Goal: Use online tool/utility: Utilize a website feature to perform a specific function

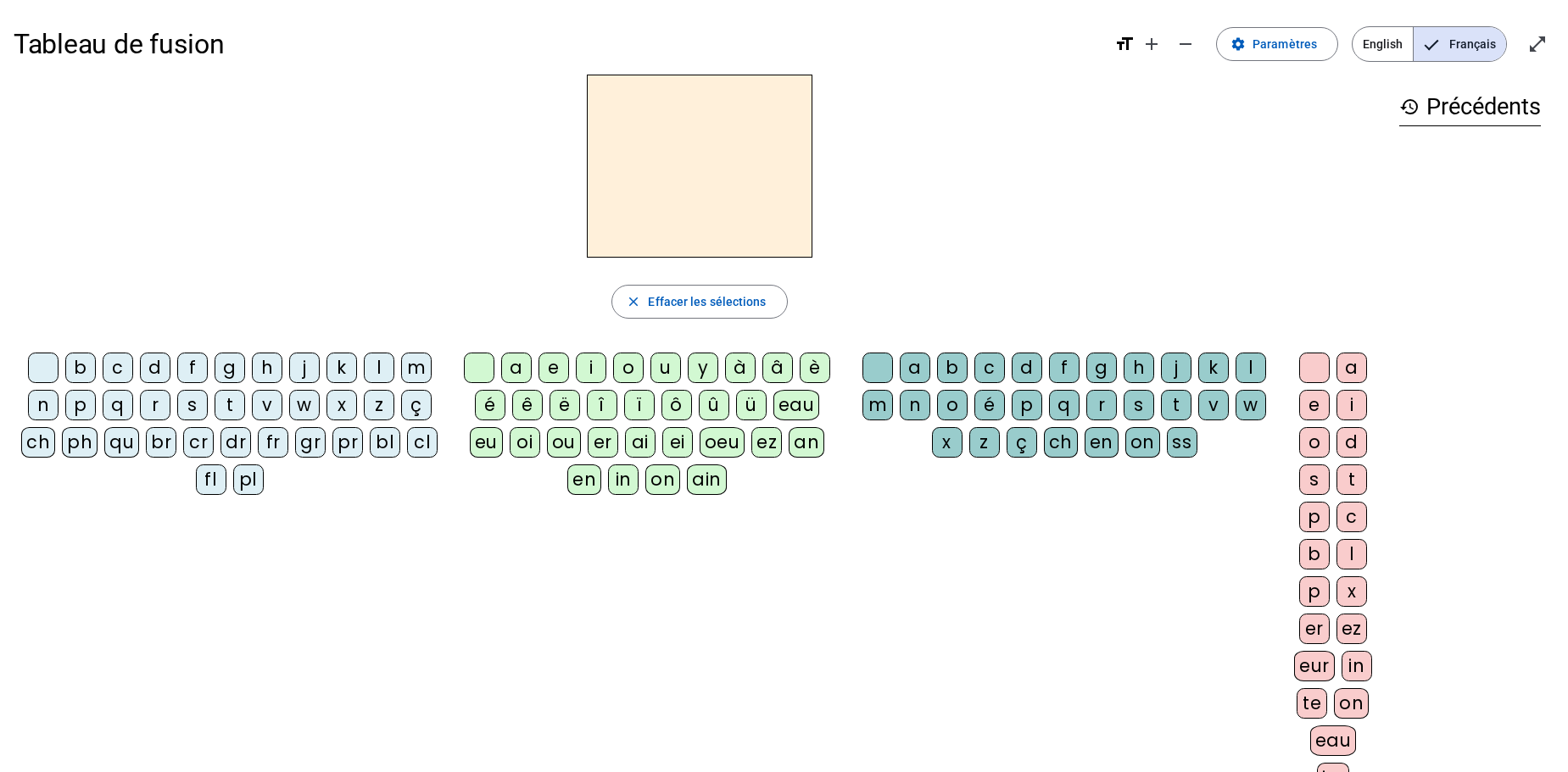
click at [302, 369] on div "j" at bounding box center [304, 368] width 31 height 31
click at [513, 369] on div "a" at bounding box center [517, 368] width 31 height 31
click at [416, 371] on div "m" at bounding box center [416, 368] width 31 height 31
click at [83, 407] on div "p" at bounding box center [81, 405] width 31 height 31
click at [375, 370] on div "l" at bounding box center [379, 368] width 31 height 31
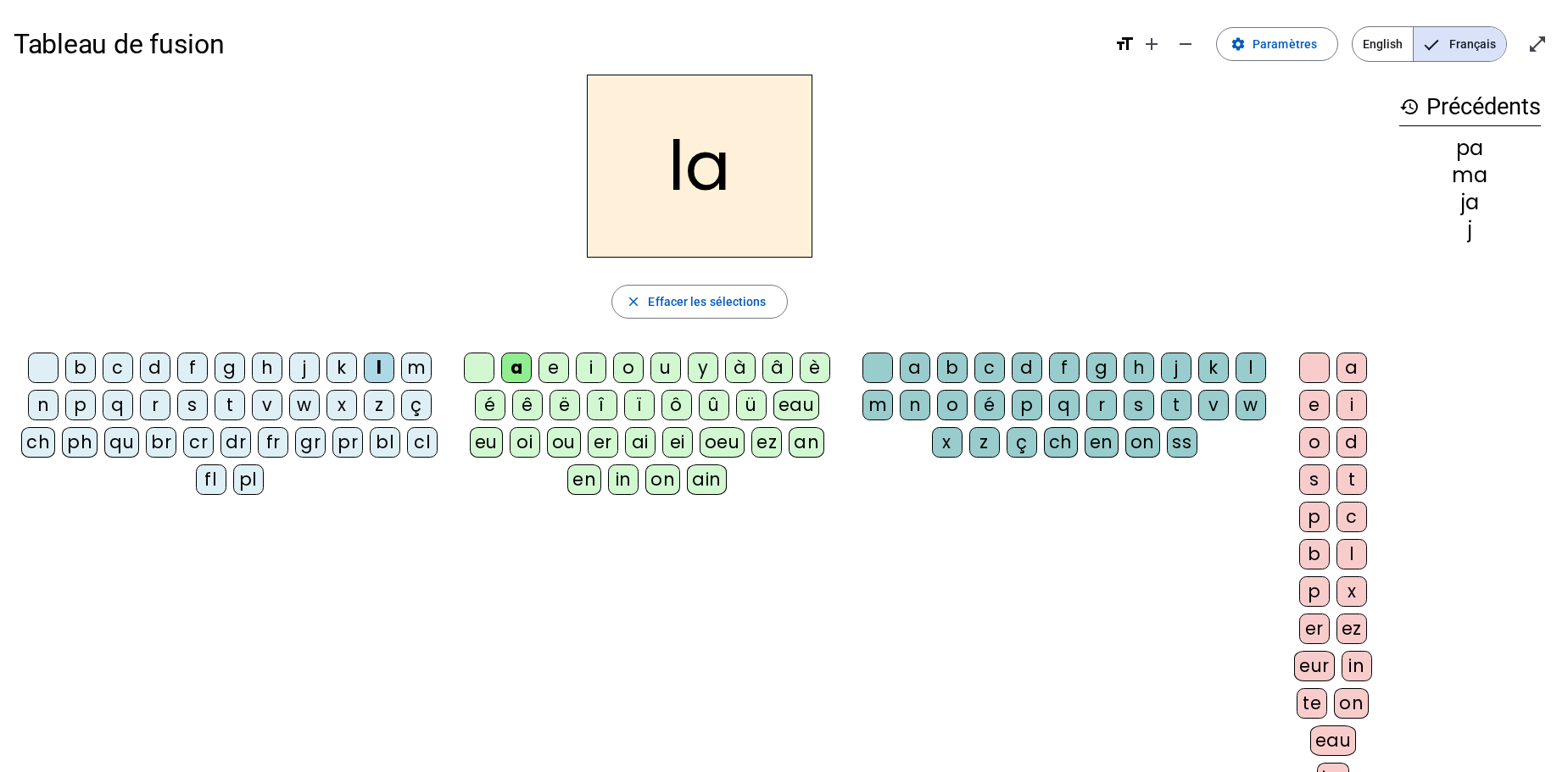
click at [188, 373] on div "f" at bounding box center [193, 368] width 31 height 31
click at [156, 371] on div "d" at bounding box center [155, 368] width 31 height 31
click at [491, 406] on div "é" at bounding box center [491, 405] width 31 height 31
click at [591, 372] on div "i" at bounding box center [591, 368] width 31 height 31
click at [627, 371] on div "o" at bounding box center [629, 368] width 31 height 31
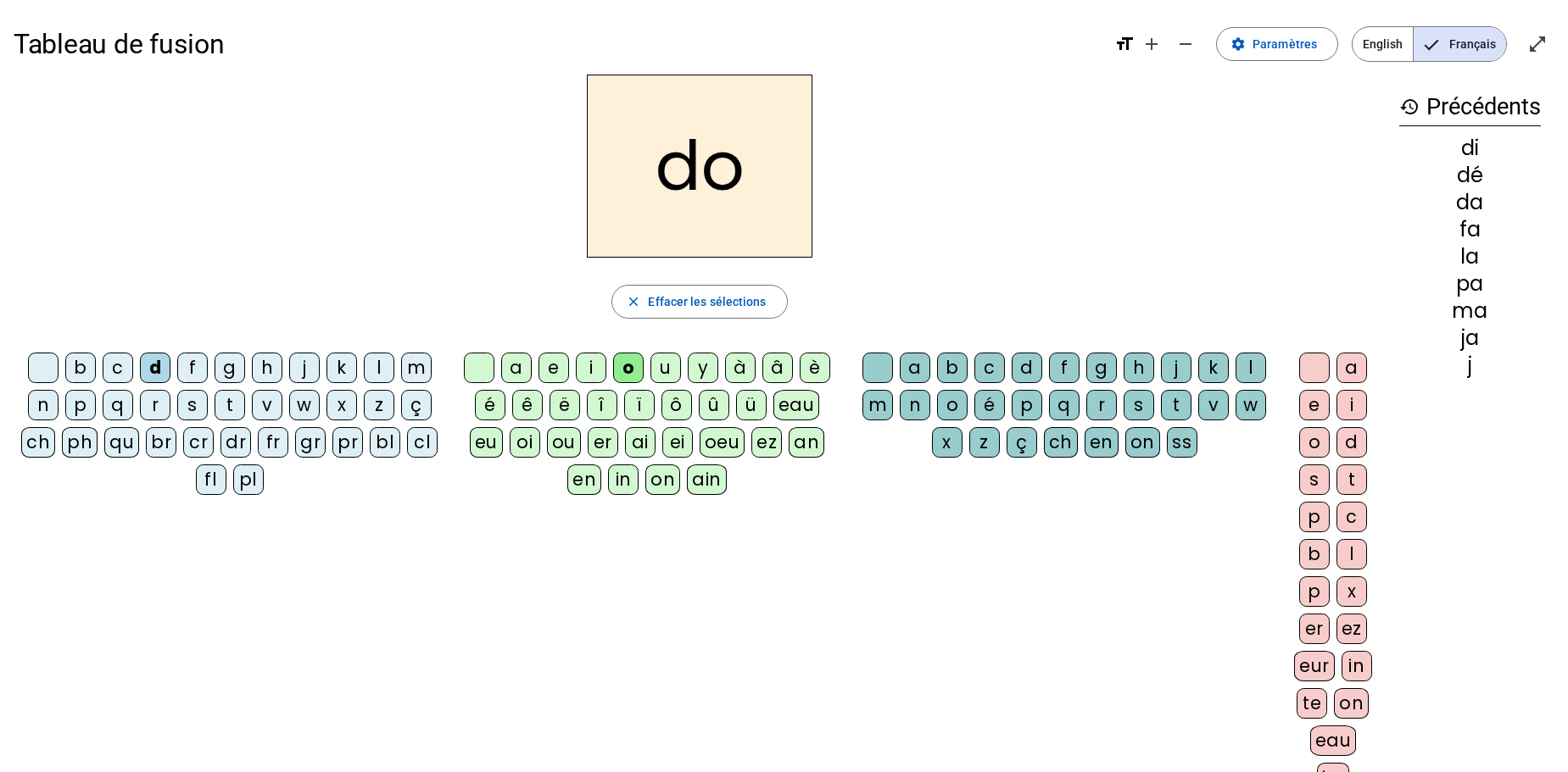
click at [263, 404] on div "v" at bounding box center [267, 405] width 31 height 31
click at [516, 369] on div "a" at bounding box center [517, 368] width 31 height 31
